Goal: Navigation & Orientation: Find specific page/section

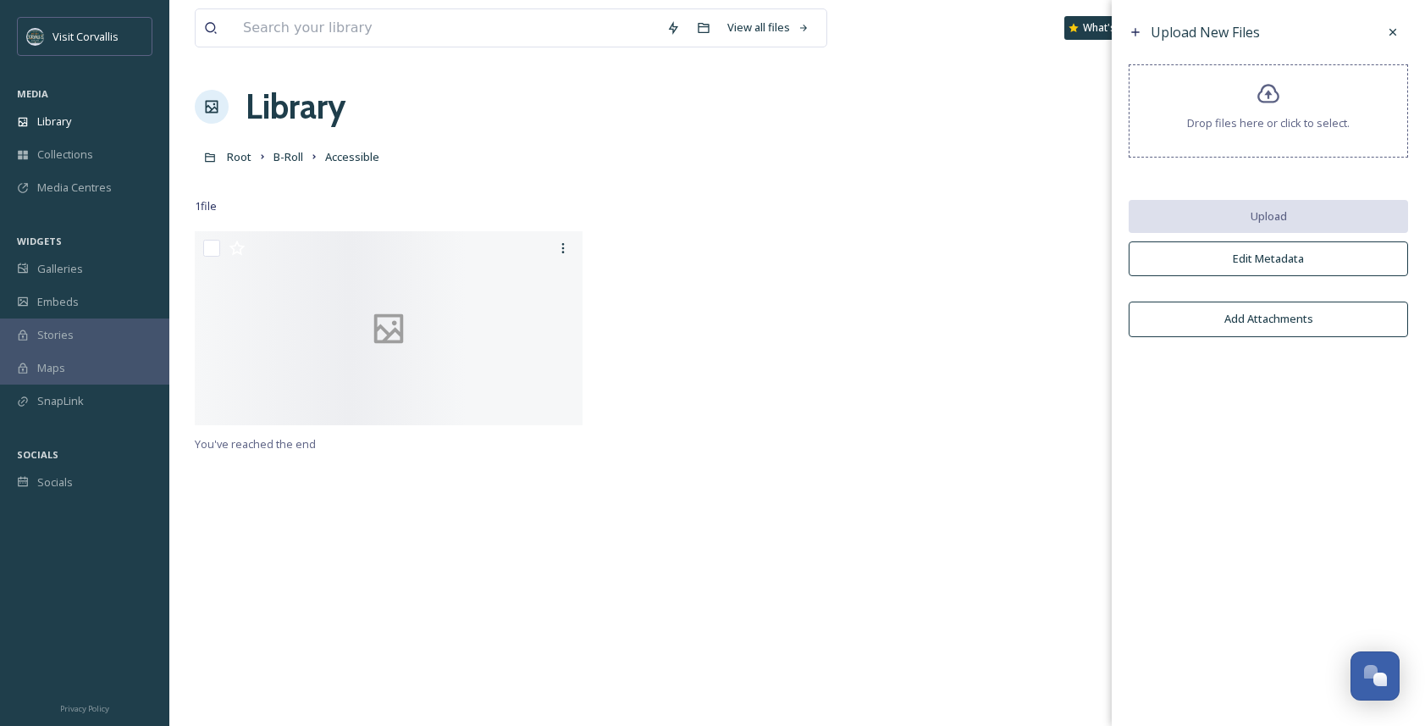
scroll to position [10, 0]
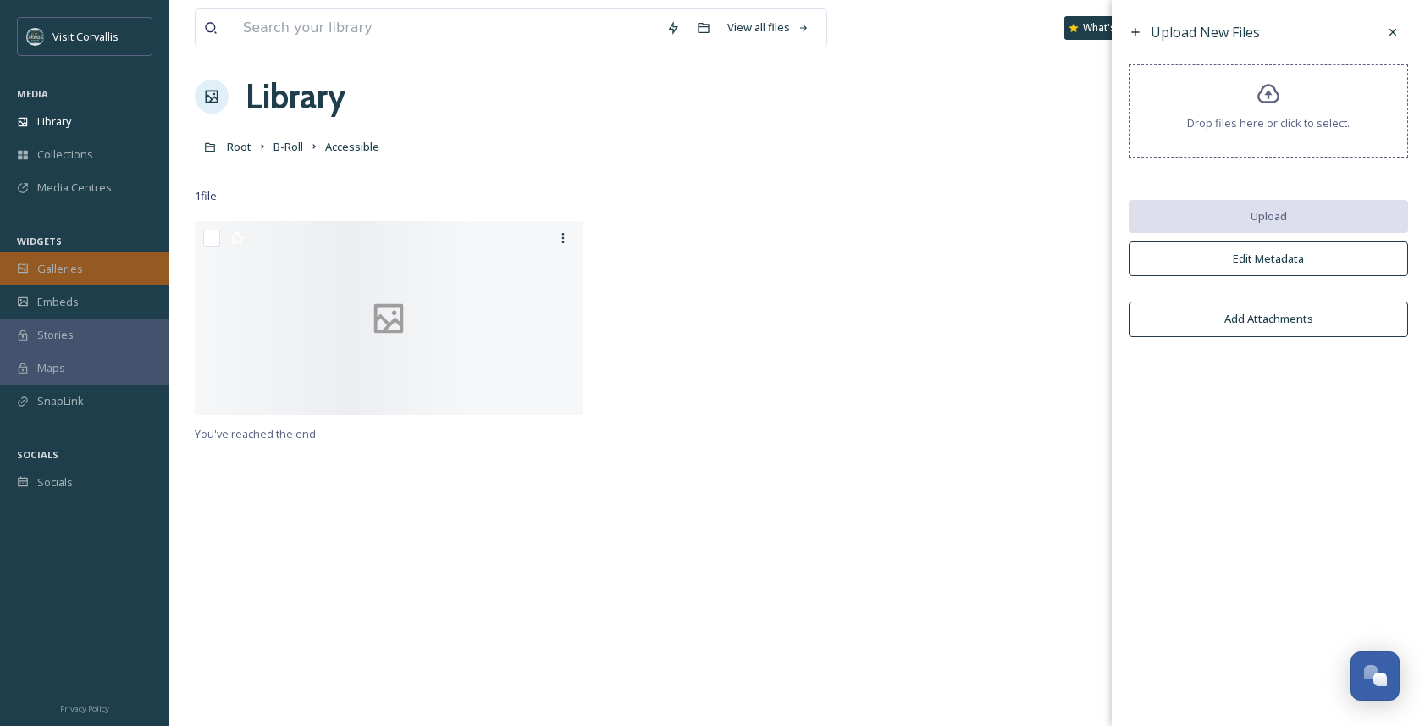
click at [70, 273] on span "Galleries" at bounding box center [60, 269] width 46 height 16
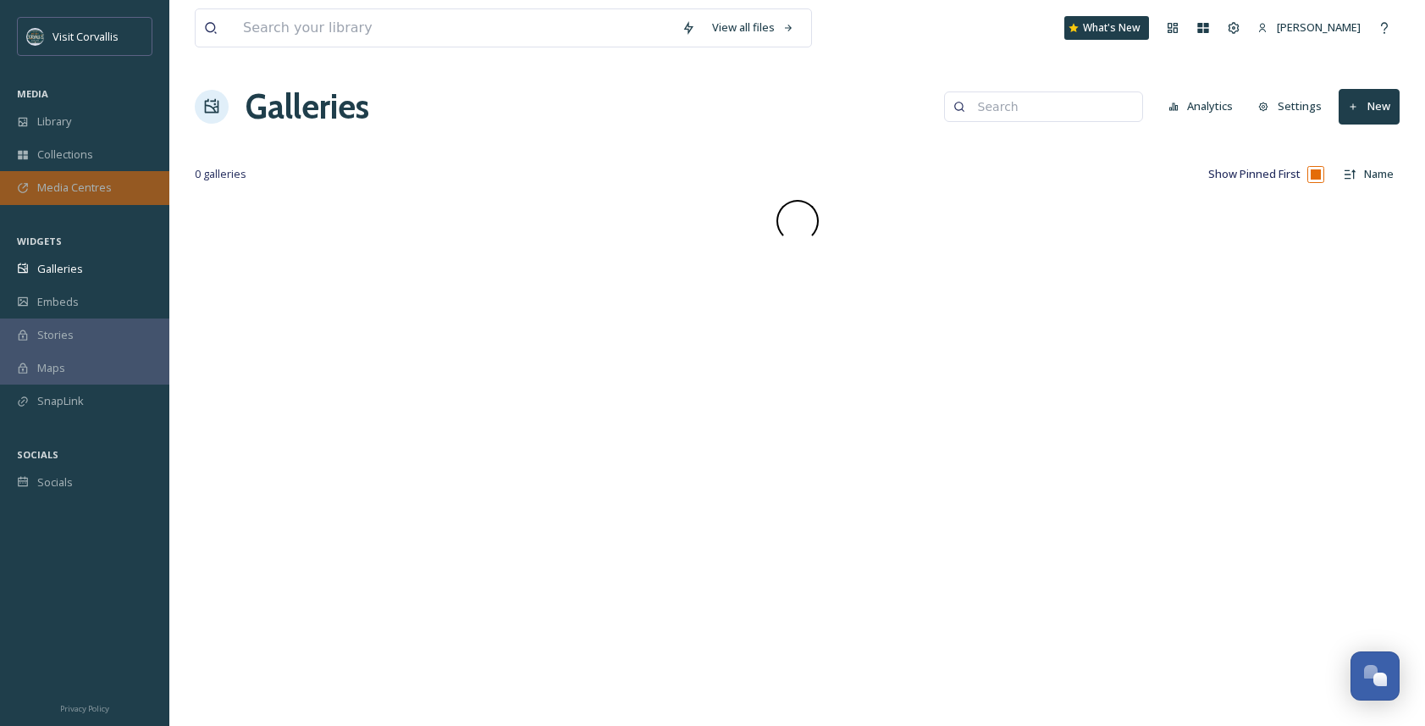
click at [96, 191] on span "Media Centres" at bounding box center [74, 187] width 75 height 16
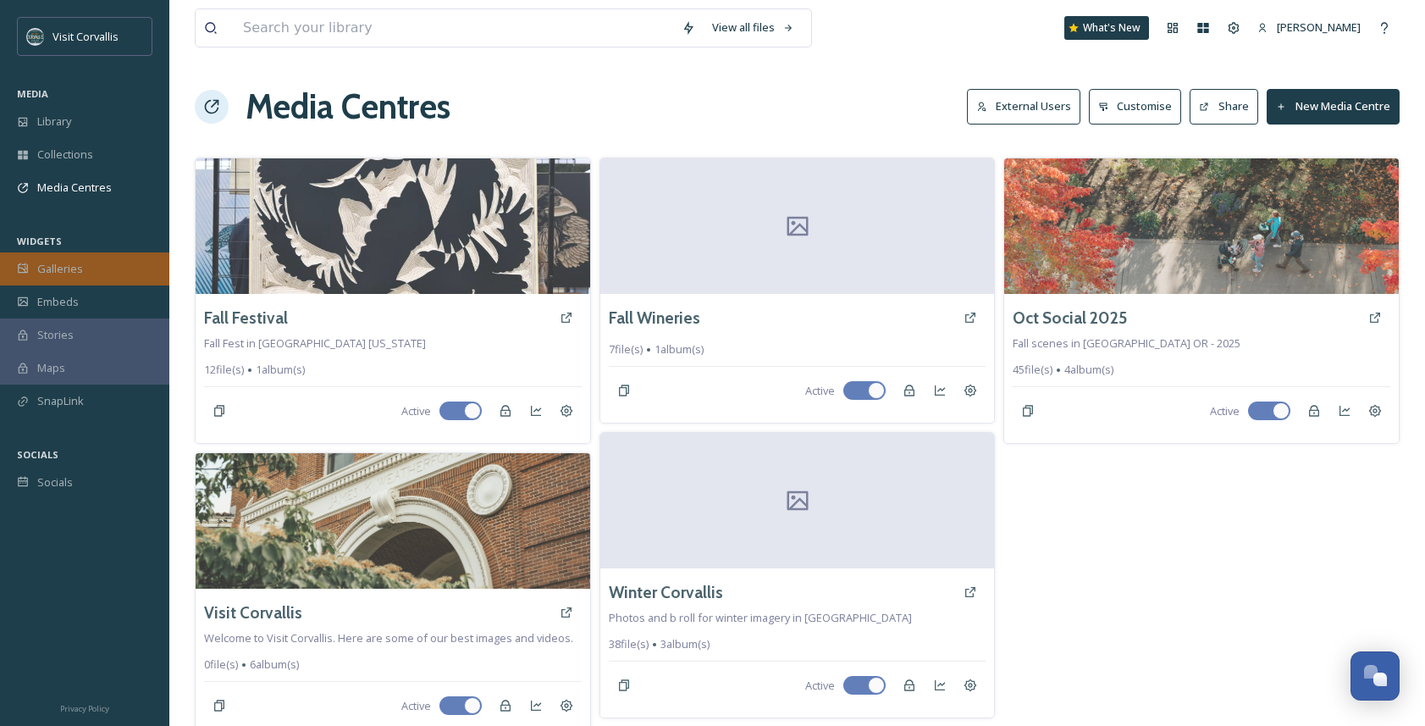
click at [63, 270] on span "Galleries" at bounding box center [60, 269] width 46 height 16
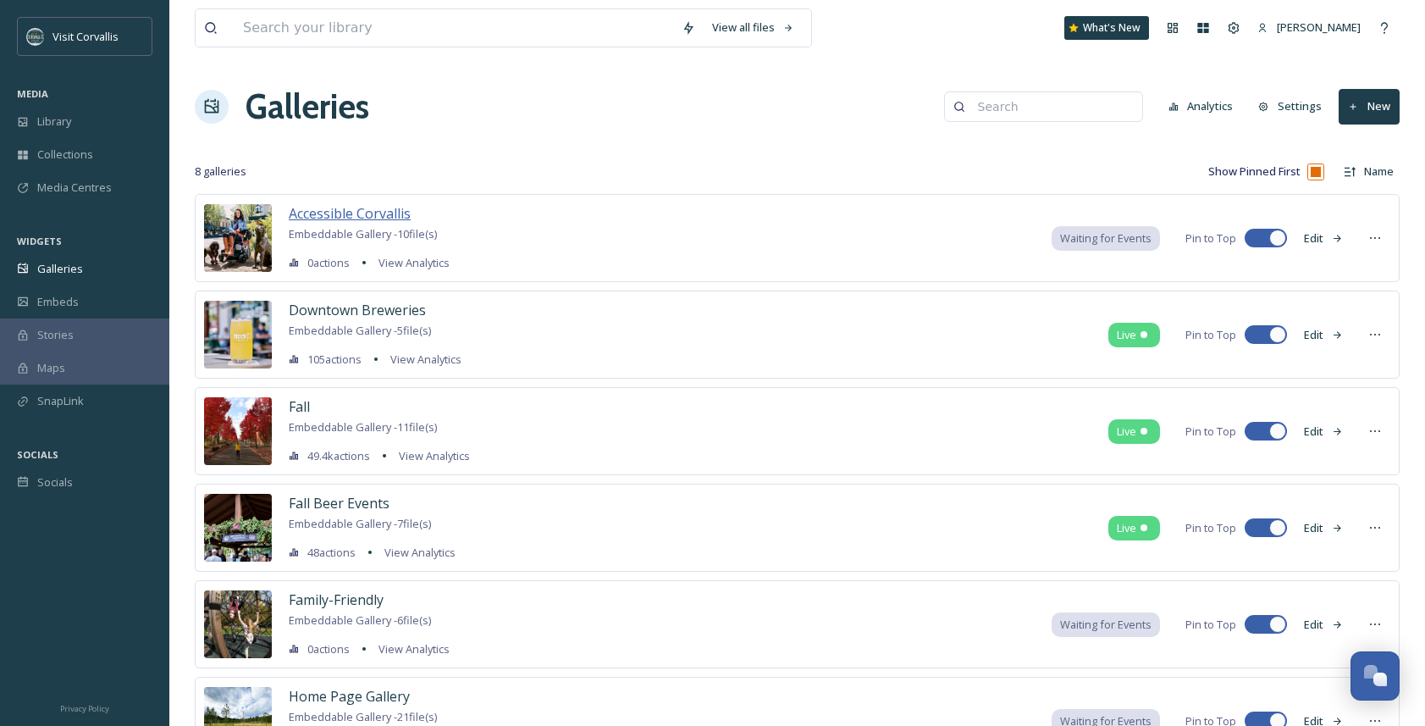
click at [371, 217] on span "Accessible Corvallis" at bounding box center [350, 213] width 122 height 19
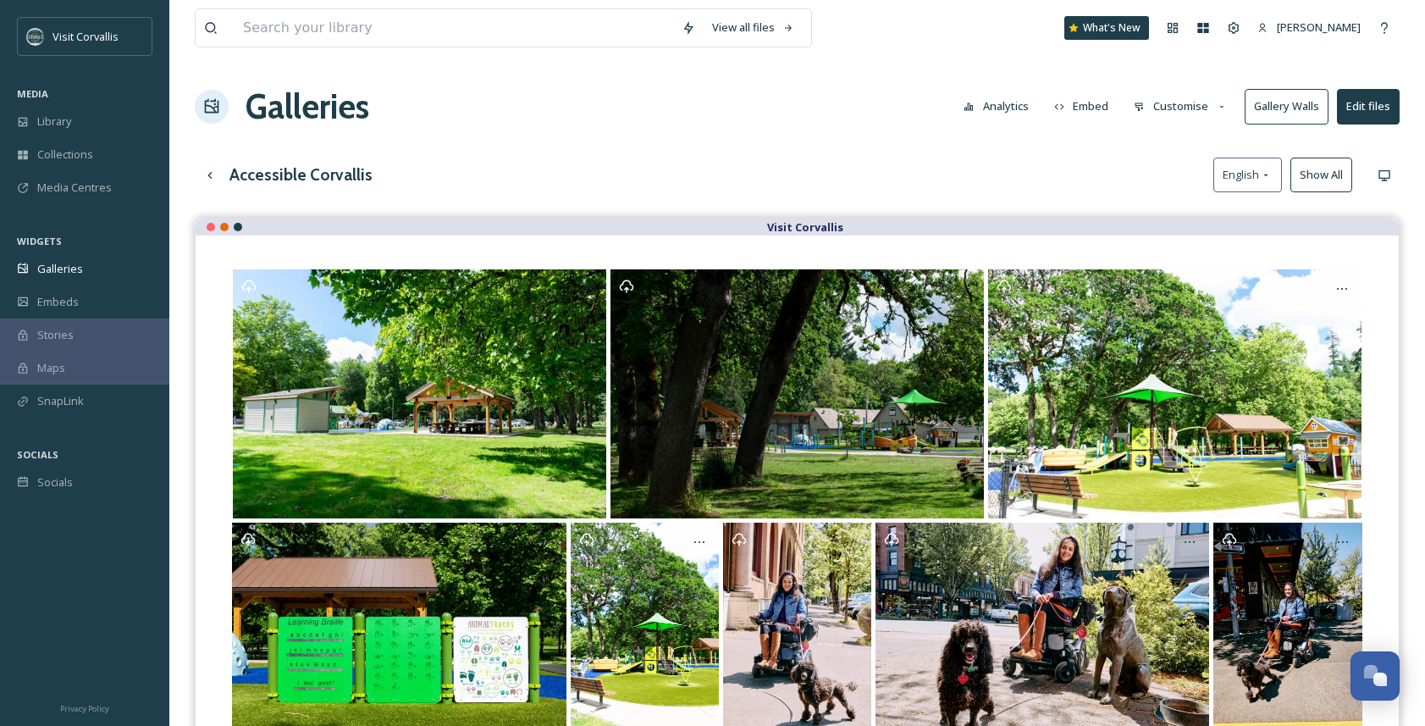
click at [732, 152] on div "View all files What's New [PERSON_NAME] Galleries Analytics Embed Customise Gal…" at bounding box center [797, 484] width 1256 height 969
